Goal: Check status

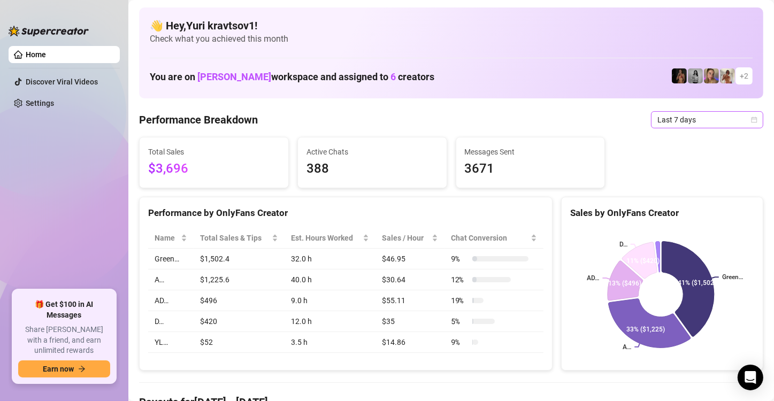
click at [681, 124] on span "Last 7 days" at bounding box center [708, 120] width 100 height 16
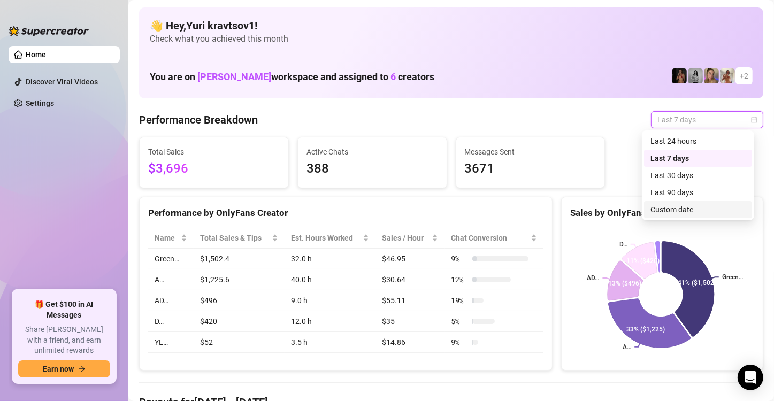
click at [701, 210] on div "Custom date" at bounding box center [698, 210] width 95 height 12
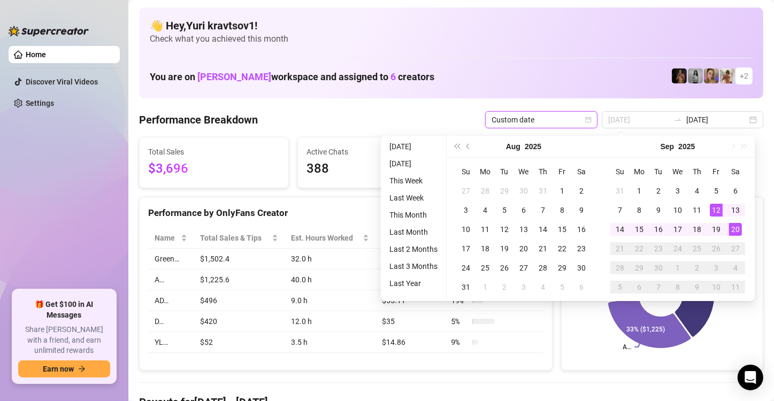
type input "[DATE]"
click at [734, 232] on div "20" at bounding box center [736, 229] width 13 height 13
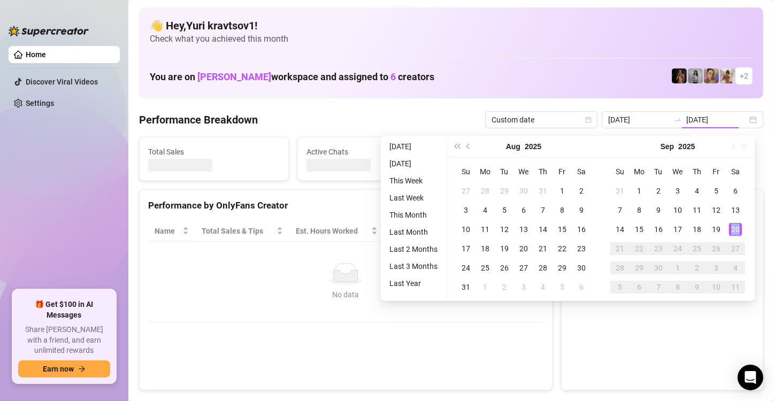
type input "[DATE]"
